Goal: Task Accomplishment & Management: Complete application form

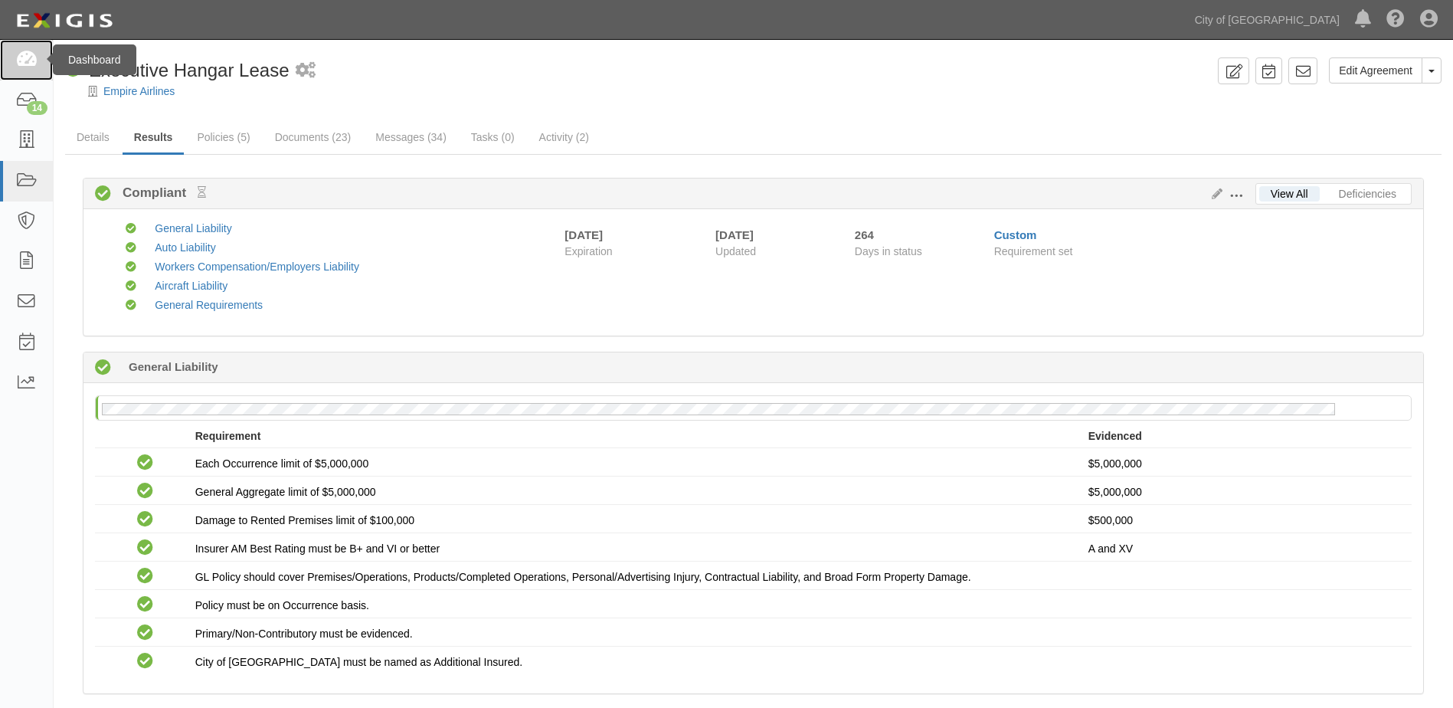
click at [25, 57] on icon at bounding box center [25, 60] width 21 height 18
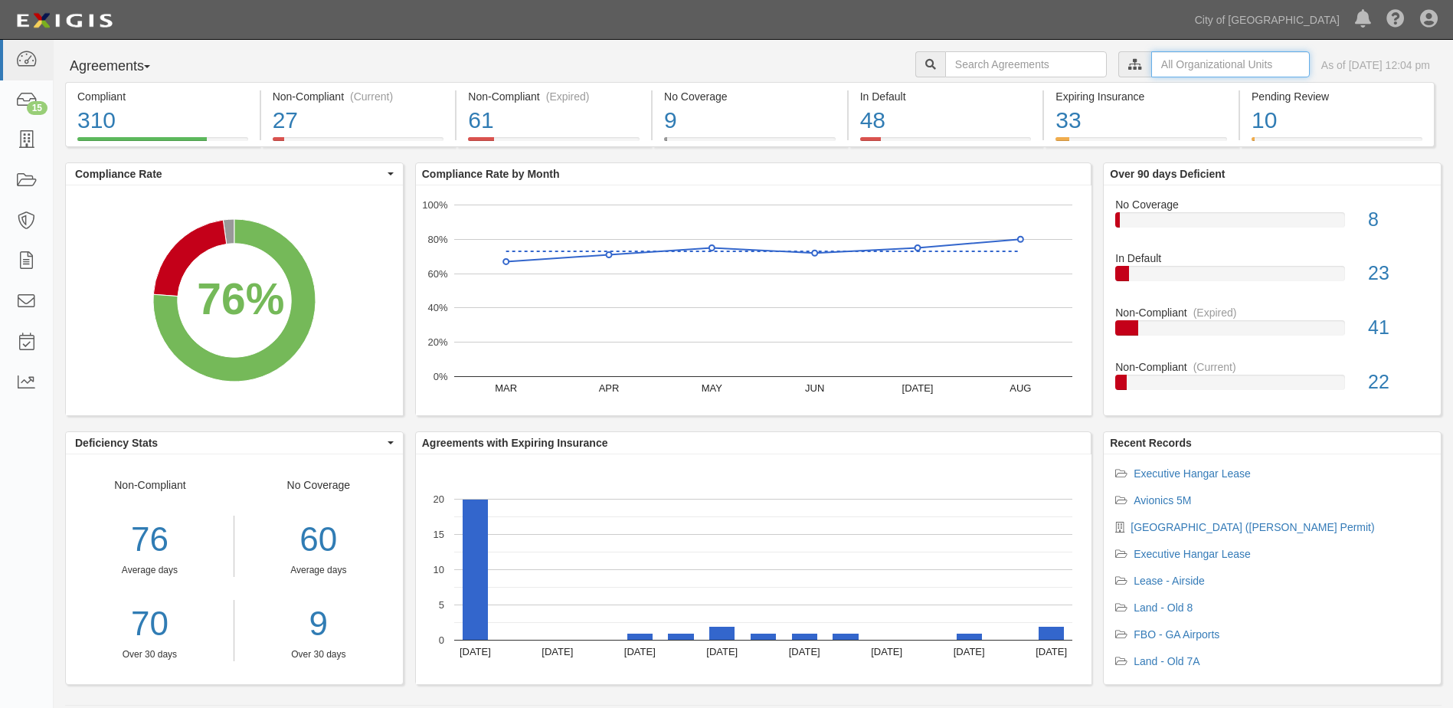
click at [1172, 72] on input "text" at bounding box center [1231, 64] width 159 height 26
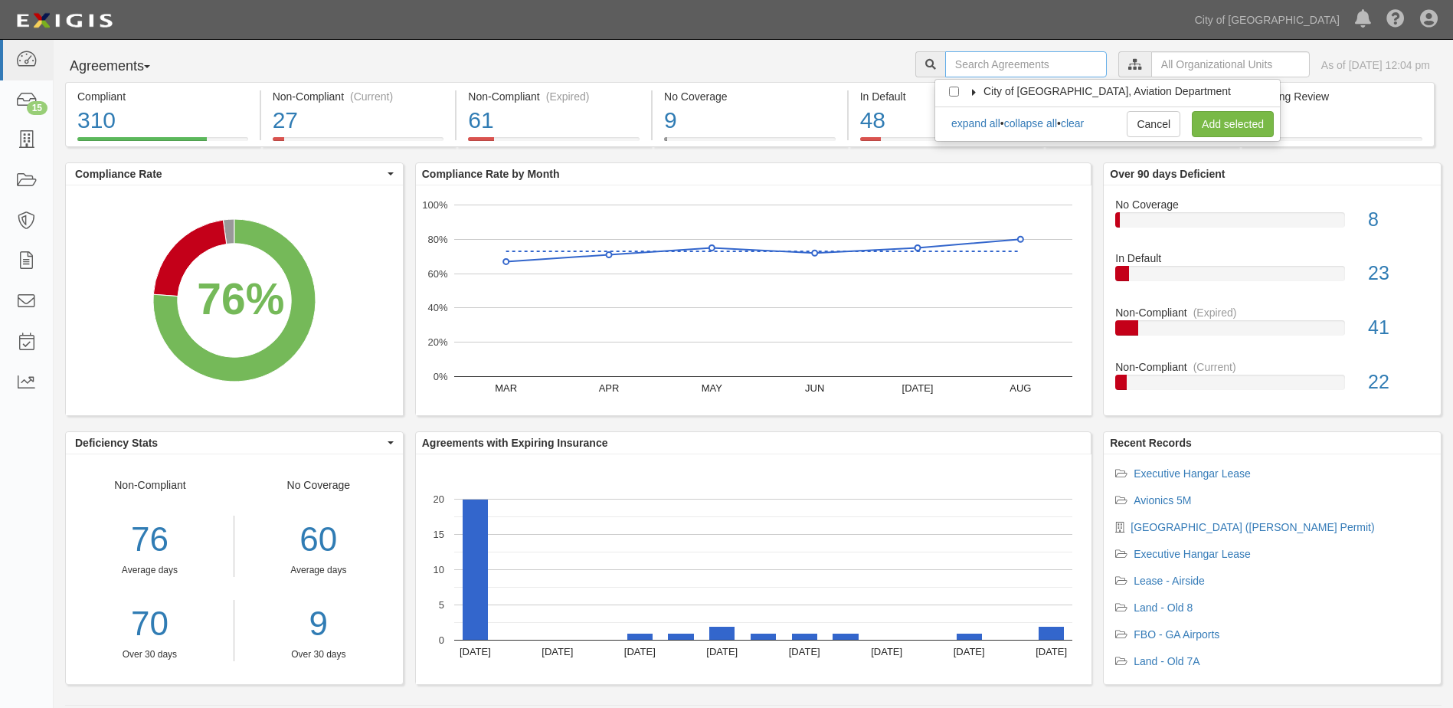
click at [998, 61] on input "text" at bounding box center [1026, 64] width 162 height 26
type input "sealy"
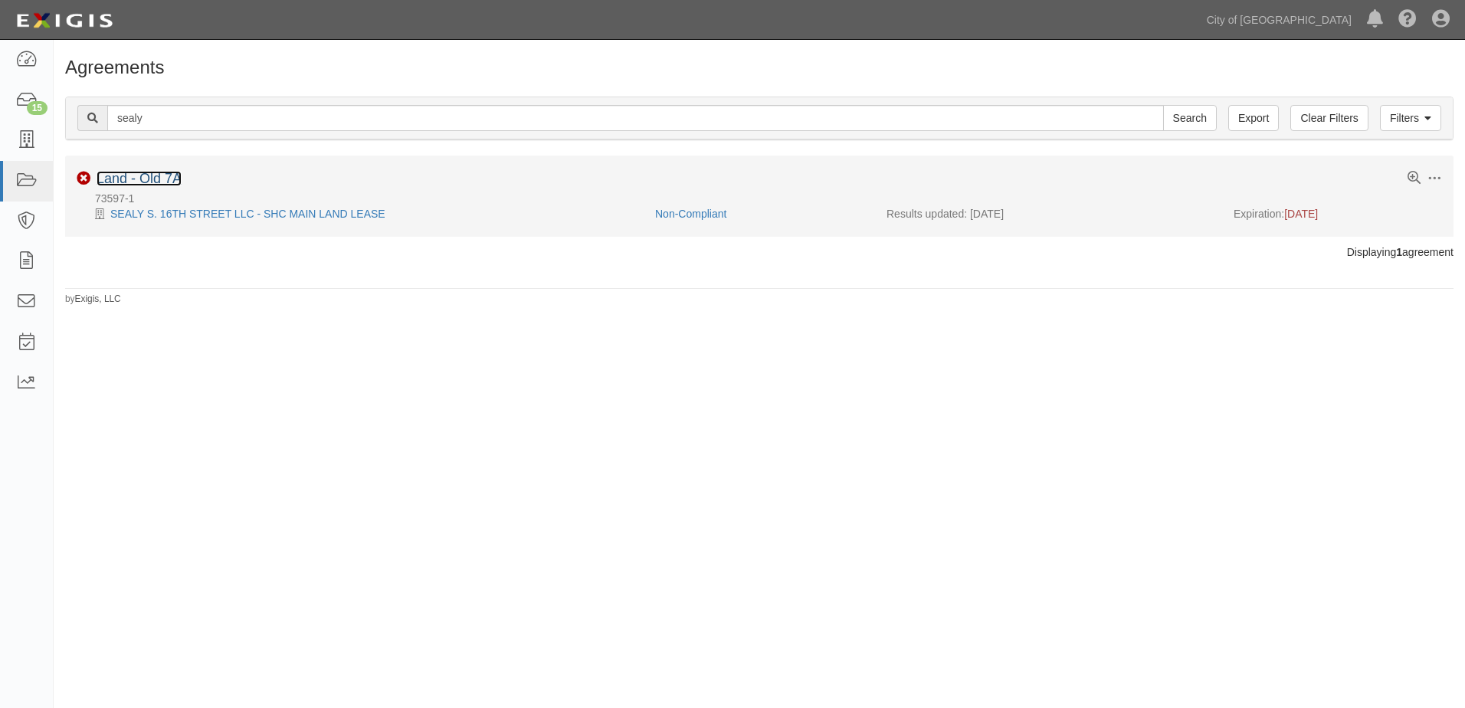
click at [159, 178] on link "Land - Old 7A" at bounding box center [139, 178] width 85 height 15
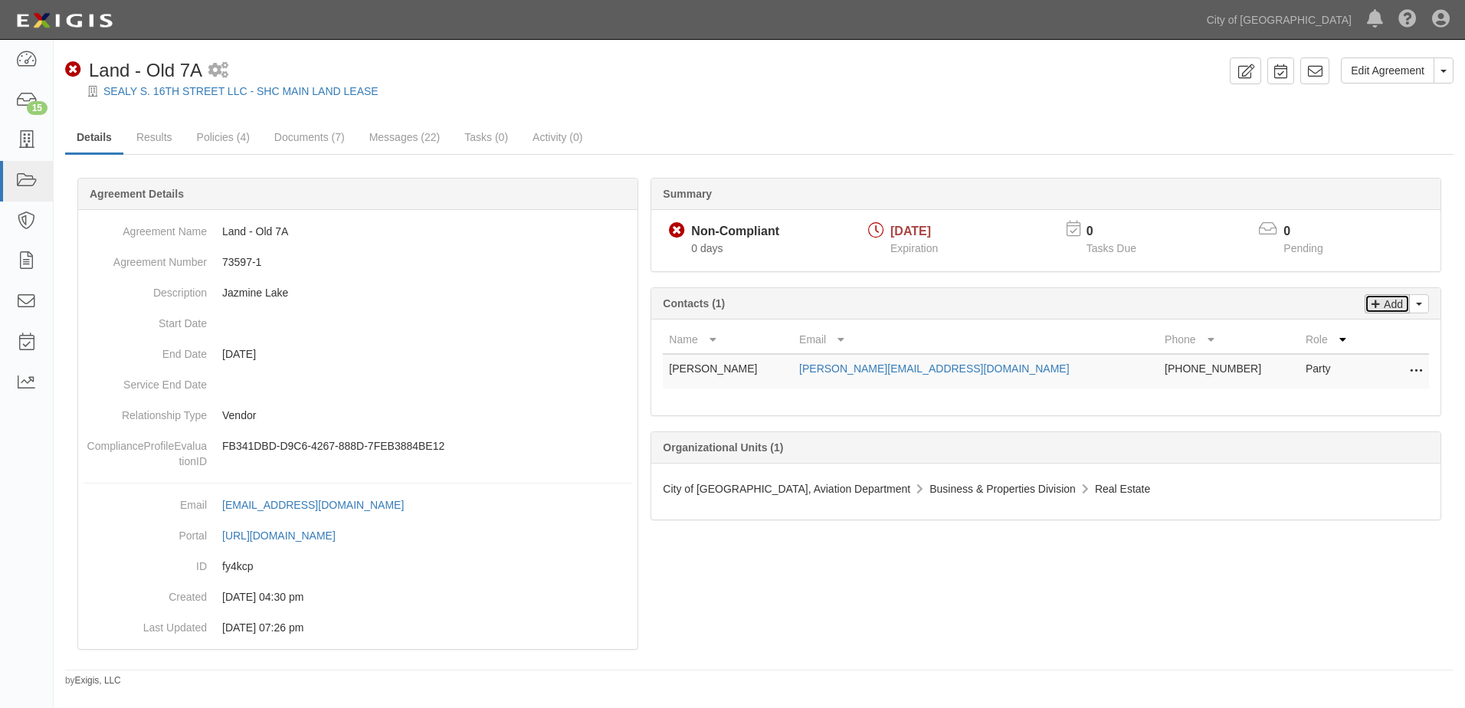
click at [1381, 306] on p "Add" at bounding box center [1391, 304] width 23 height 18
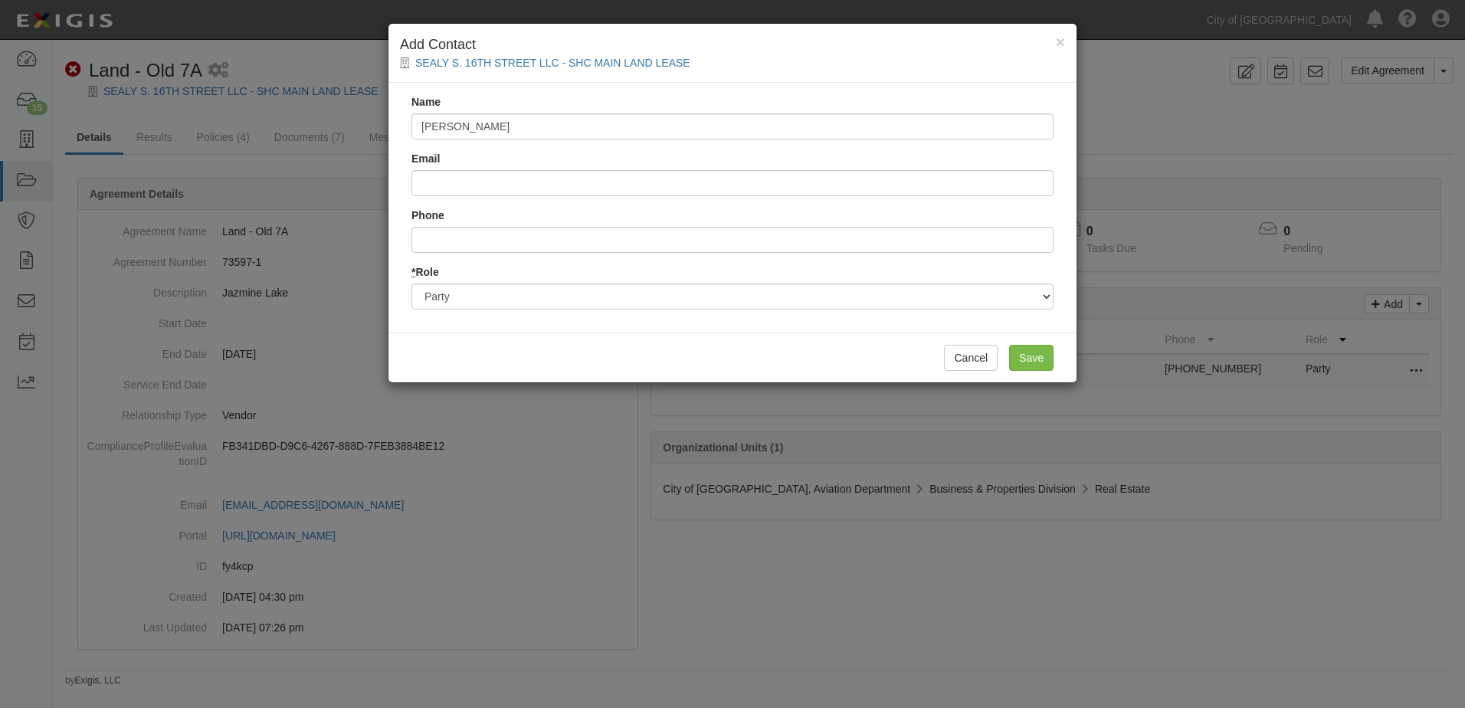
type input "Shelley Touchstone"
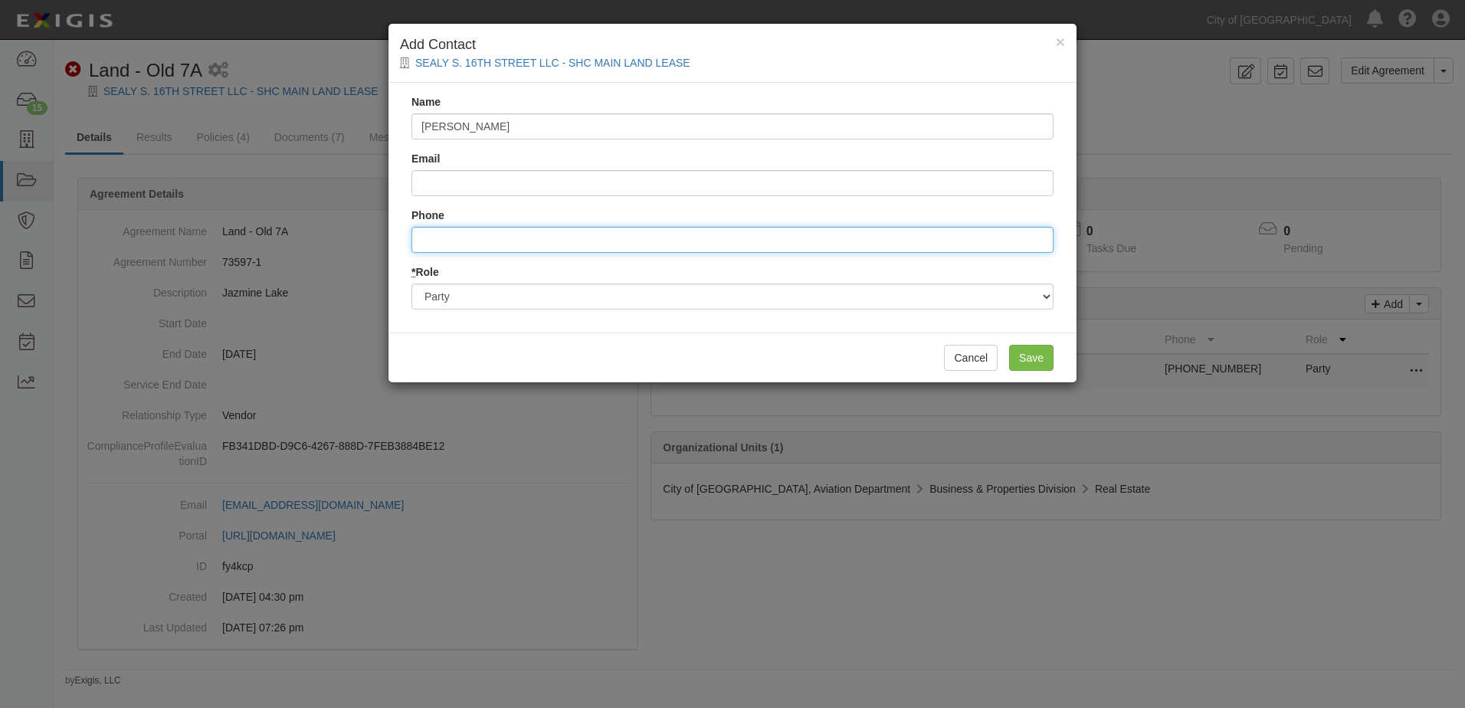
click at [757, 244] on input "Phone" at bounding box center [732, 240] width 642 height 26
type input "3186983148"
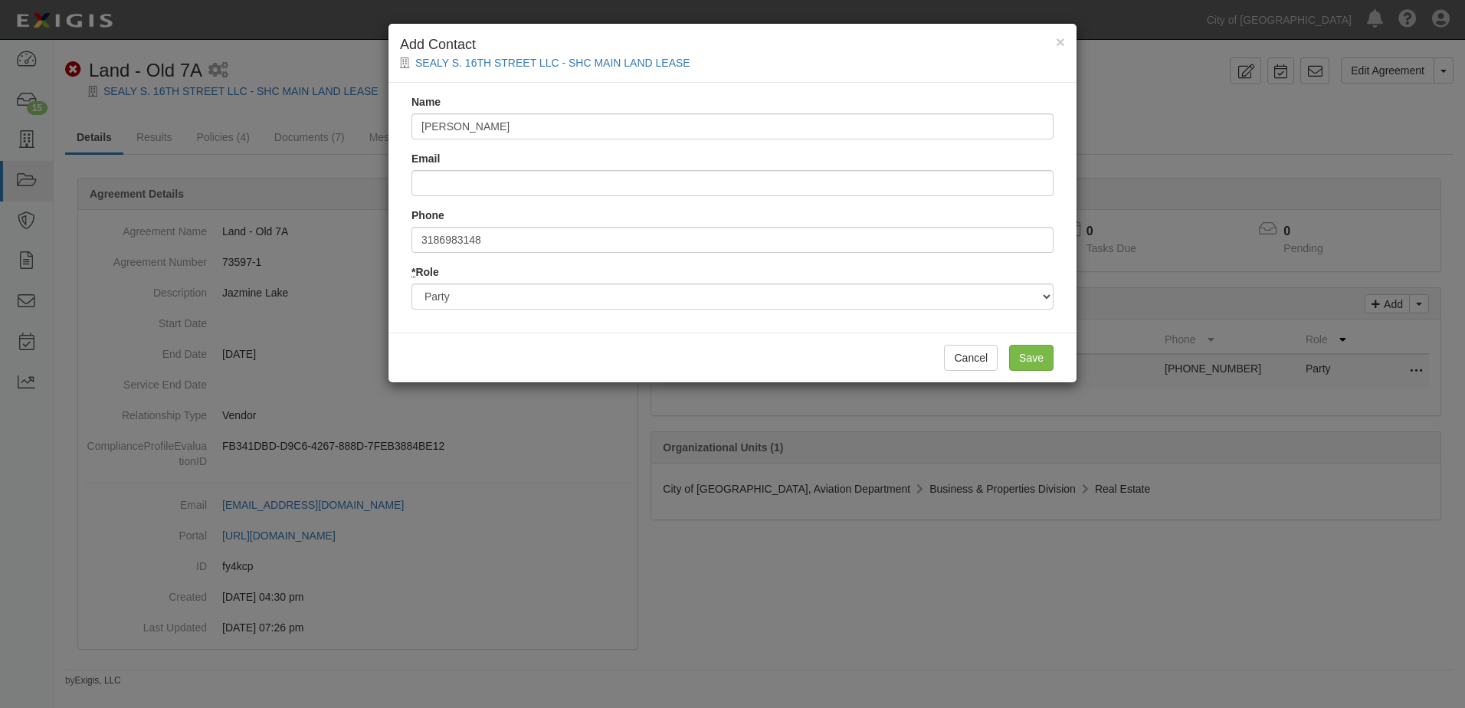
click at [1040, 319] on div "Name Shelley Touchstone Email Phone 3186983148 * Role Party Broker Other" at bounding box center [732, 208] width 688 height 250
click at [1046, 303] on select "Party Broker Other" at bounding box center [732, 296] width 642 height 26
select select "Broker"
click at [411, 283] on select "Party Broker Other" at bounding box center [732, 296] width 642 height 26
click at [1021, 353] on input "Save" at bounding box center [1031, 358] width 44 height 26
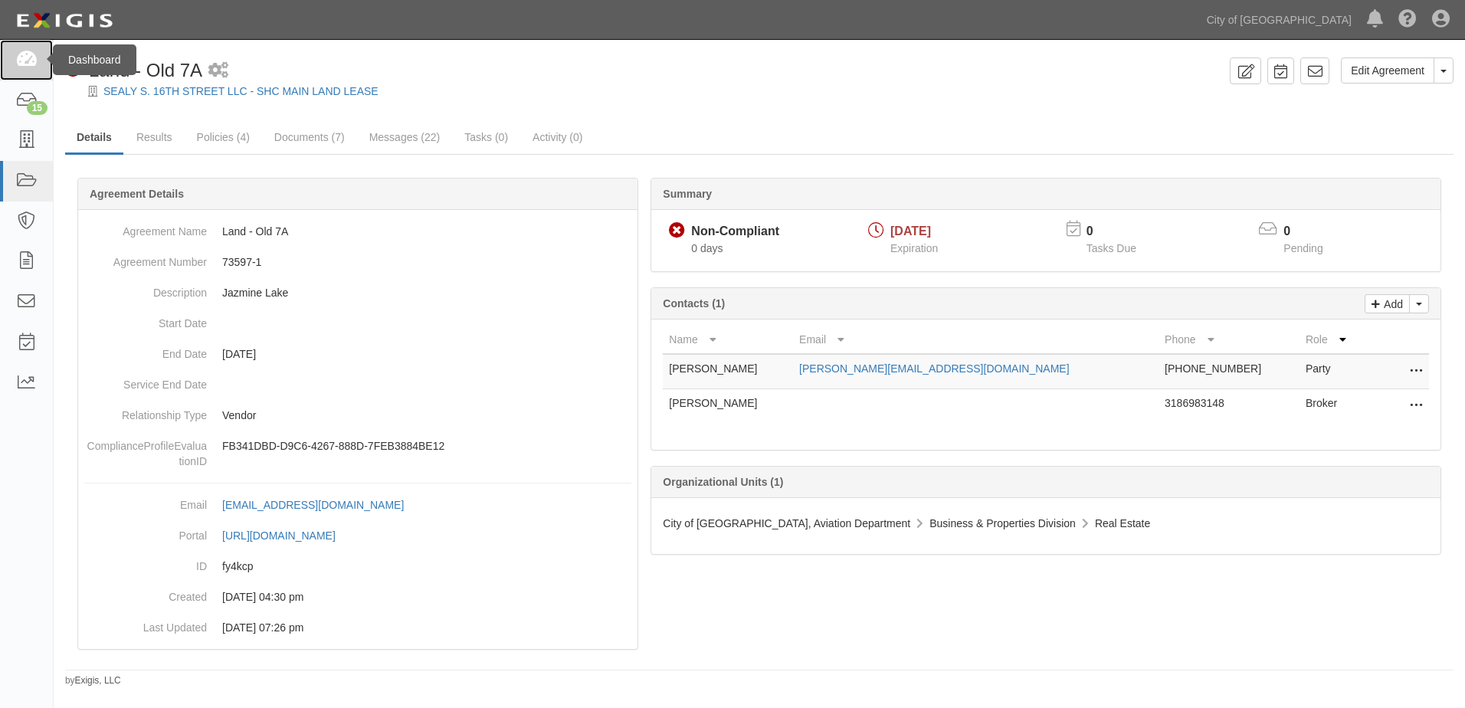
click at [30, 57] on icon at bounding box center [25, 60] width 21 height 18
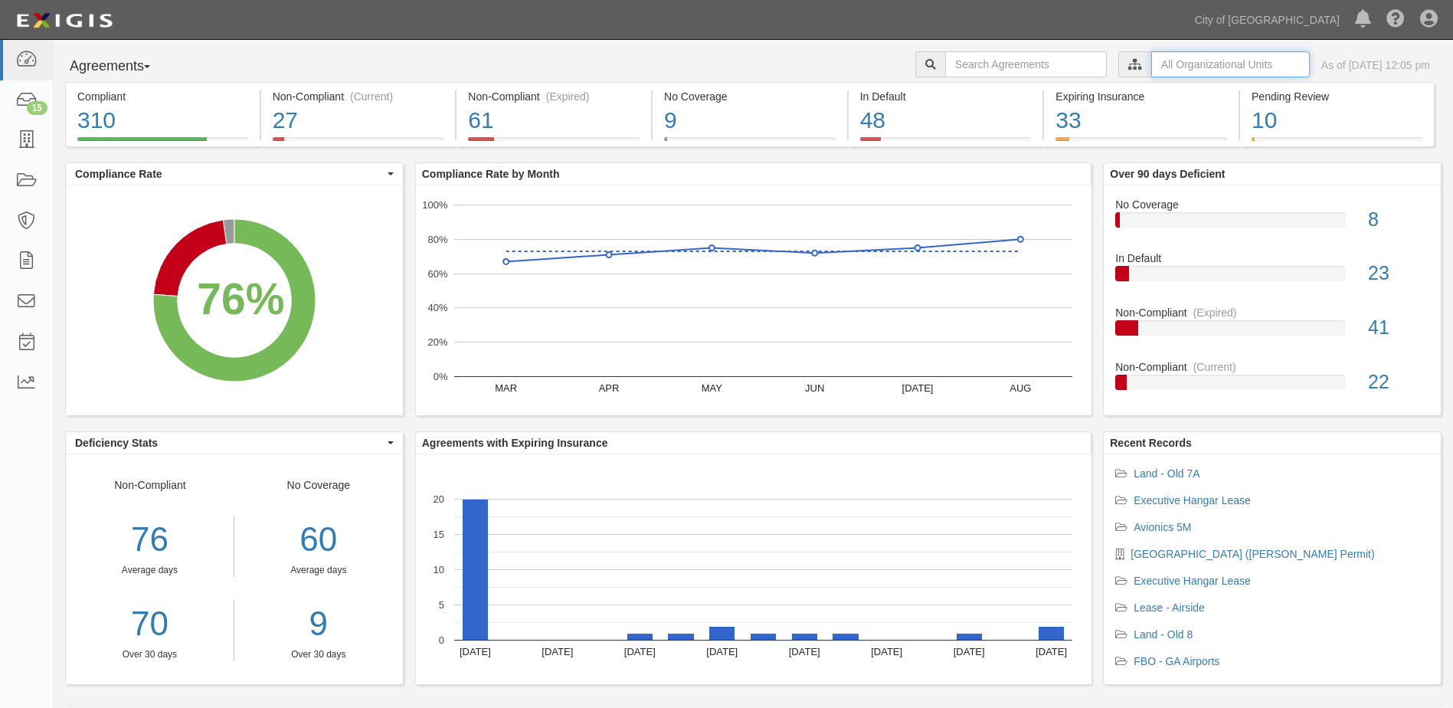
click at [1152, 54] on input "text" at bounding box center [1231, 64] width 159 height 26
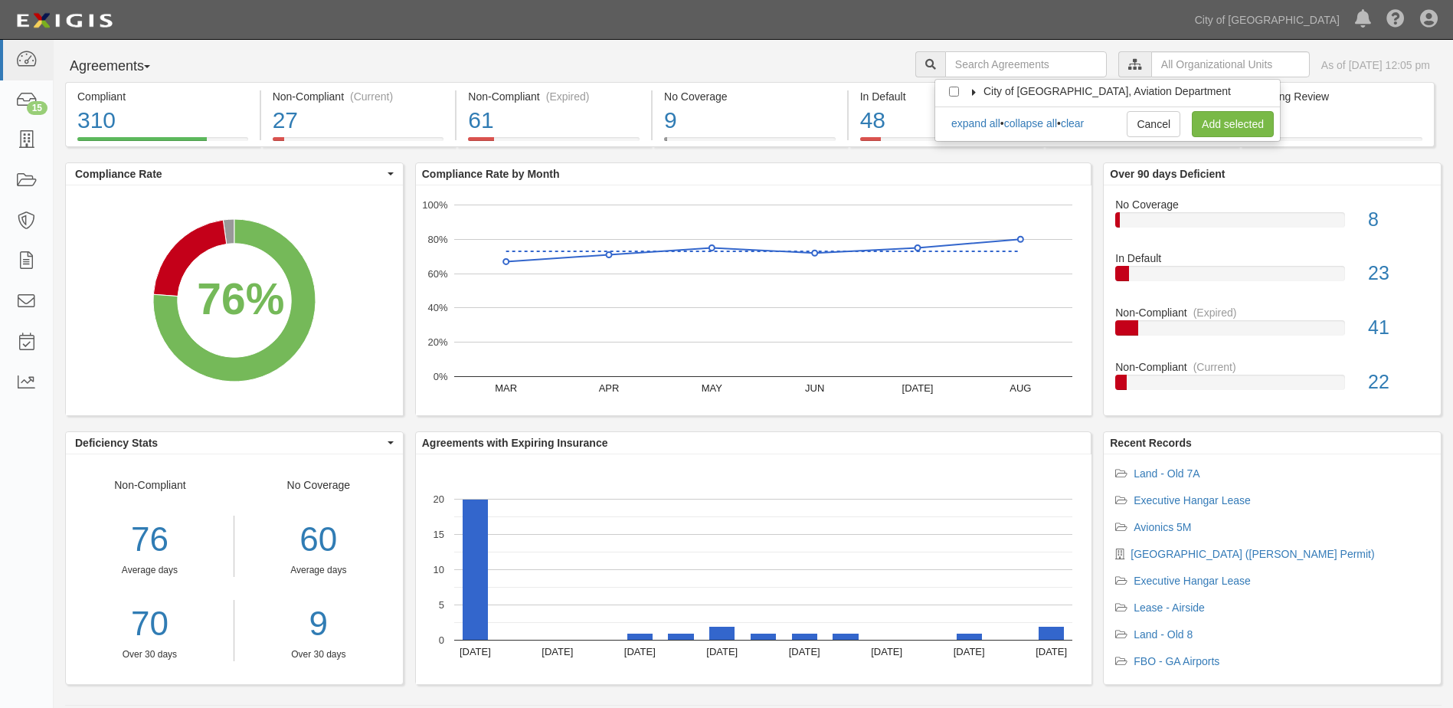
click at [981, 91] on label "City of [GEOGRAPHIC_DATA], Aviation Department" at bounding box center [1098, 91] width 267 height 15
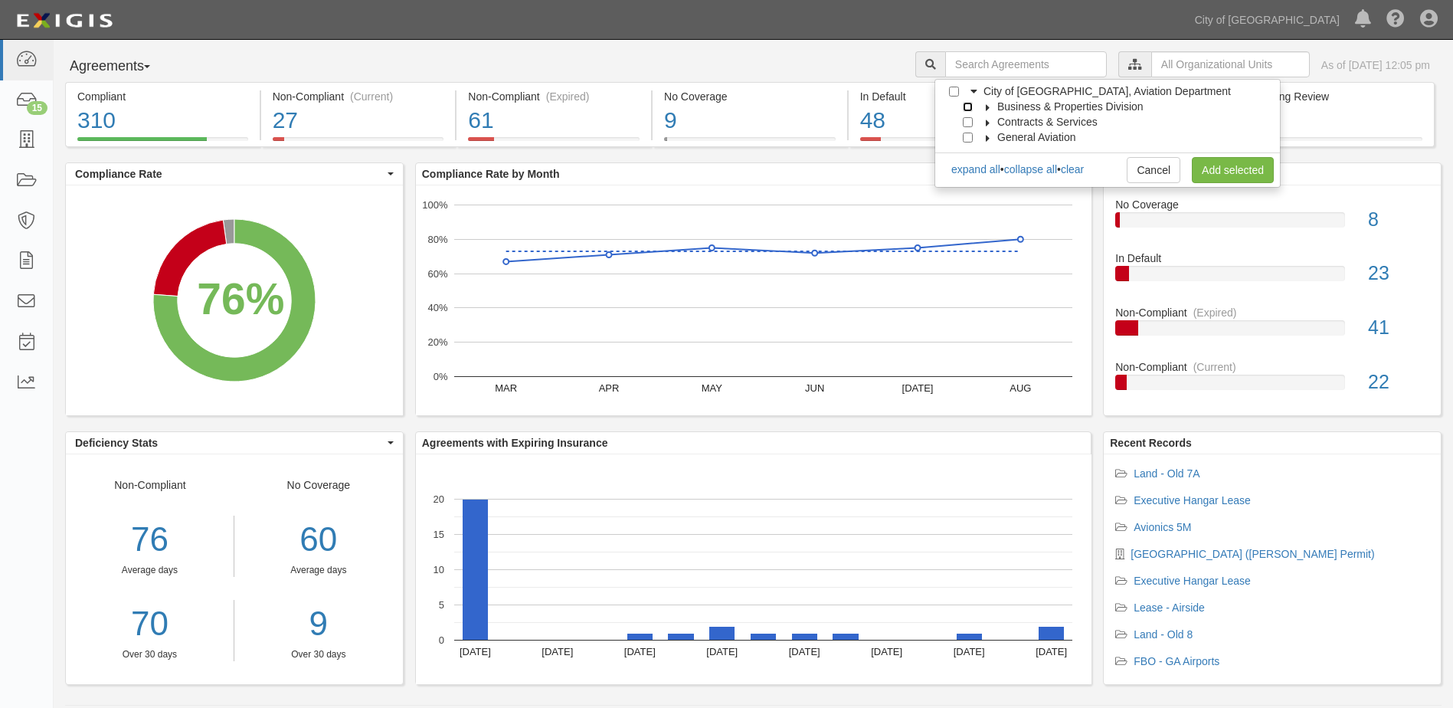
click at [968, 106] on input "Business & Properties Division" at bounding box center [968, 107] width 10 height 10
checkbox input "true"
click at [990, 108] on icon at bounding box center [988, 107] width 11 height 7
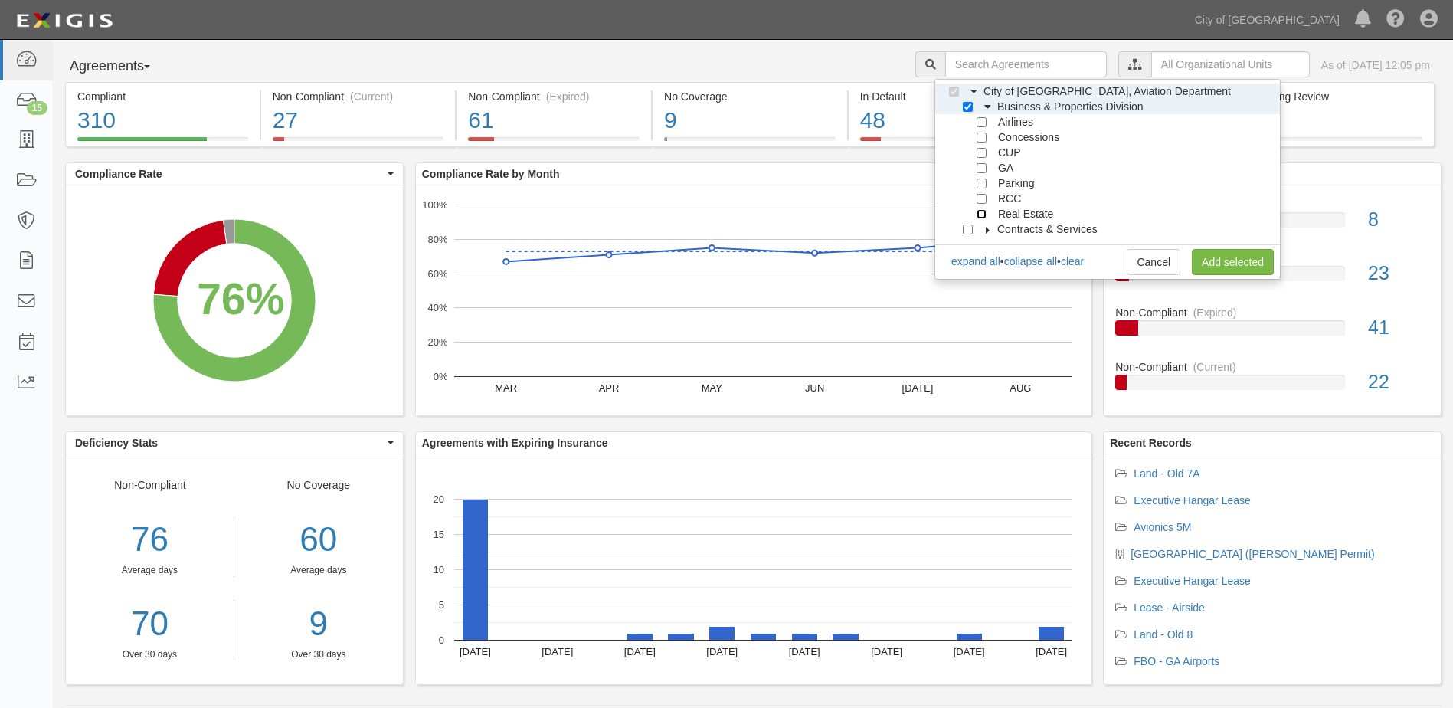
click at [977, 215] on input "Real Estate" at bounding box center [982, 214] width 10 height 10
checkbox input "true"
click at [1208, 248] on div "expand all • collapse all • clear Cancel Add selected" at bounding box center [1108, 248] width 345 height 8
click at [1206, 254] on link "Add selected" at bounding box center [1233, 262] width 82 height 26
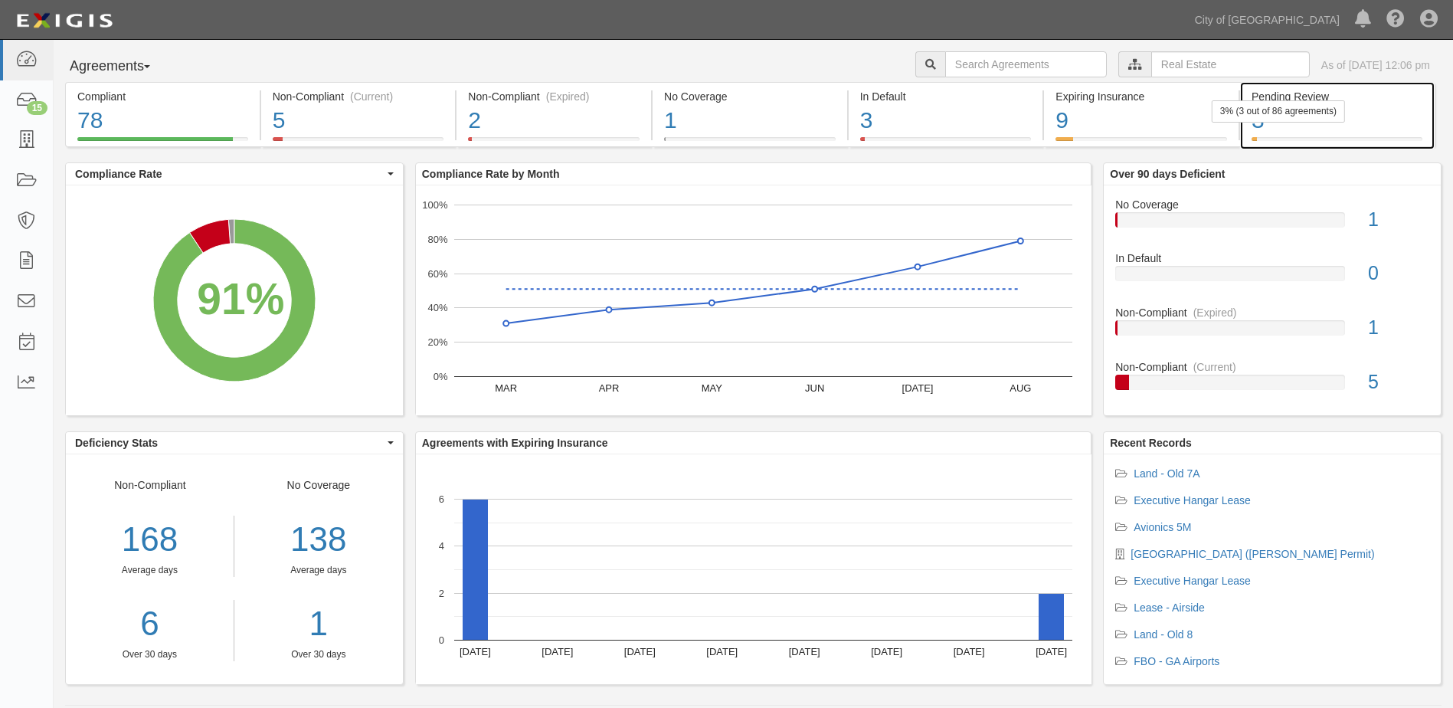
click at [1319, 126] on div "3" at bounding box center [1337, 120] width 171 height 33
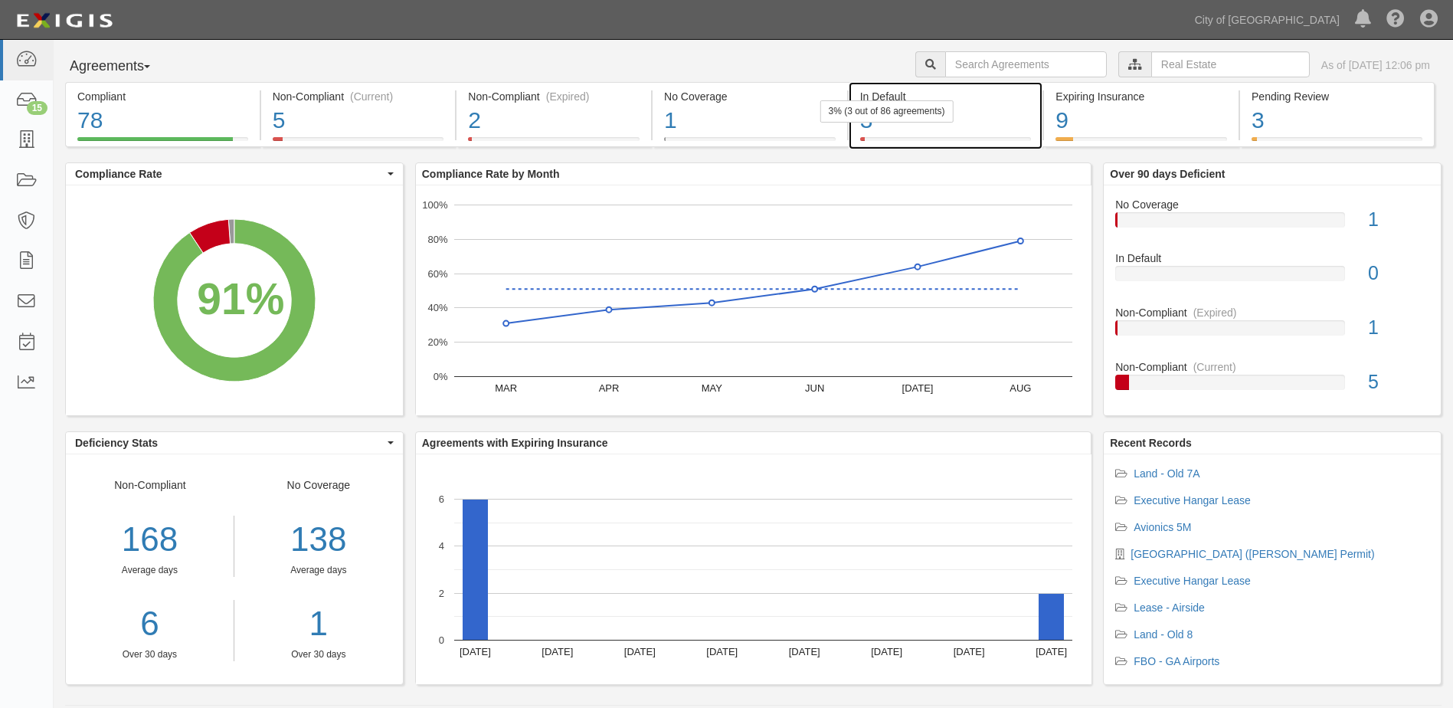
click at [966, 121] on div "3" at bounding box center [946, 120] width 172 height 33
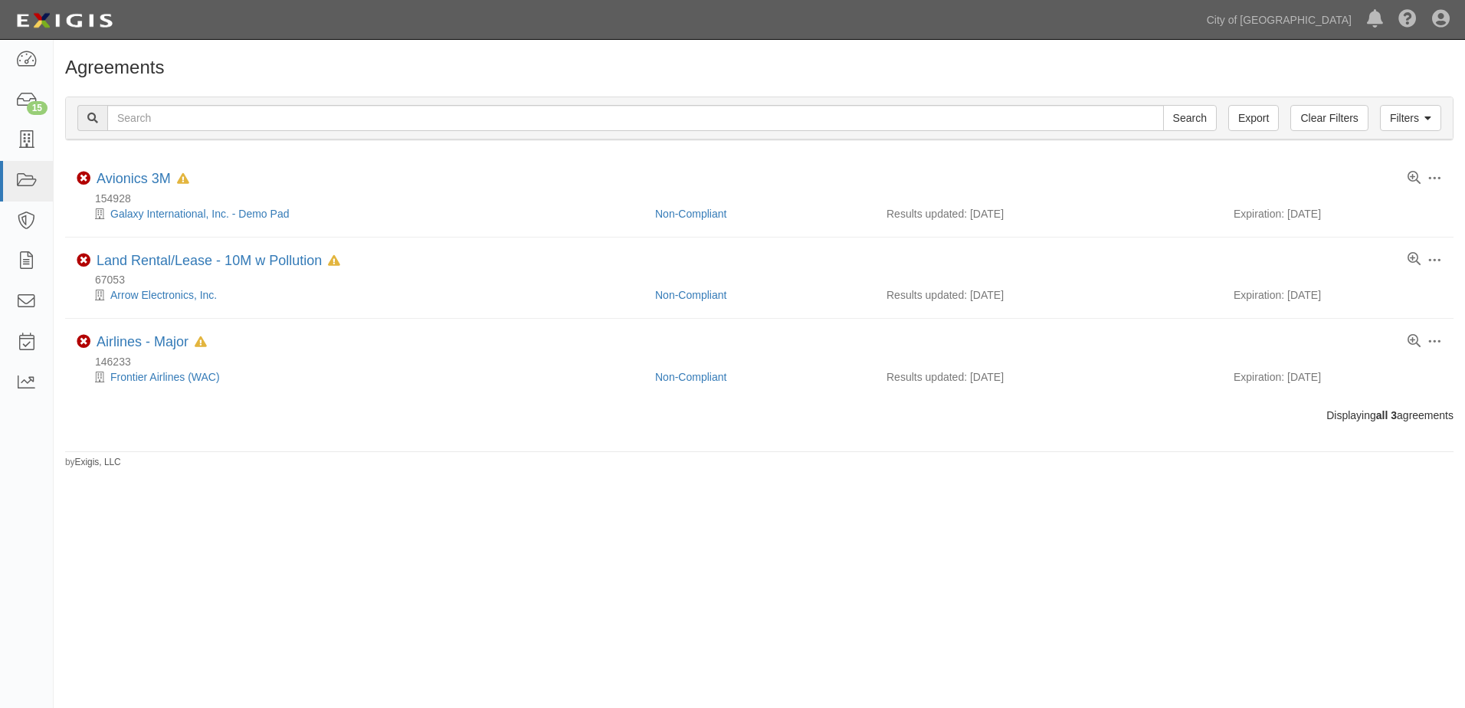
drag, startPoint x: 774, startPoint y: 585, endPoint x: 1319, endPoint y: 674, distance: 552.7
